Goal: Task Accomplishment & Management: Manage account settings

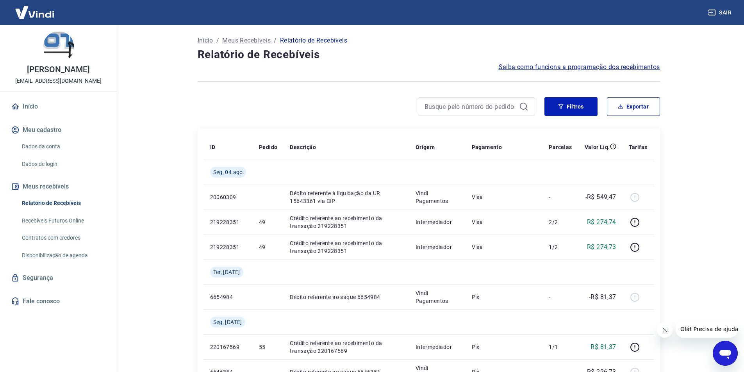
click at [60, 56] on img at bounding box center [58, 46] width 31 height 31
click at [49, 190] on button "Meus recebíveis" at bounding box center [58, 186] width 98 height 17
click at [42, 220] on link "Recebíveis Futuros Online" at bounding box center [63, 221] width 89 height 16
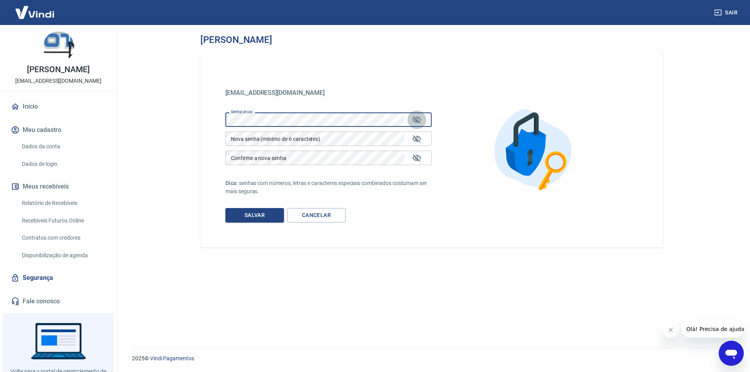
click at [415, 120] on icon "Mostrar/esconder senha" at bounding box center [416, 119] width 9 height 9
